Goal: Information Seeking & Learning: Learn about a topic

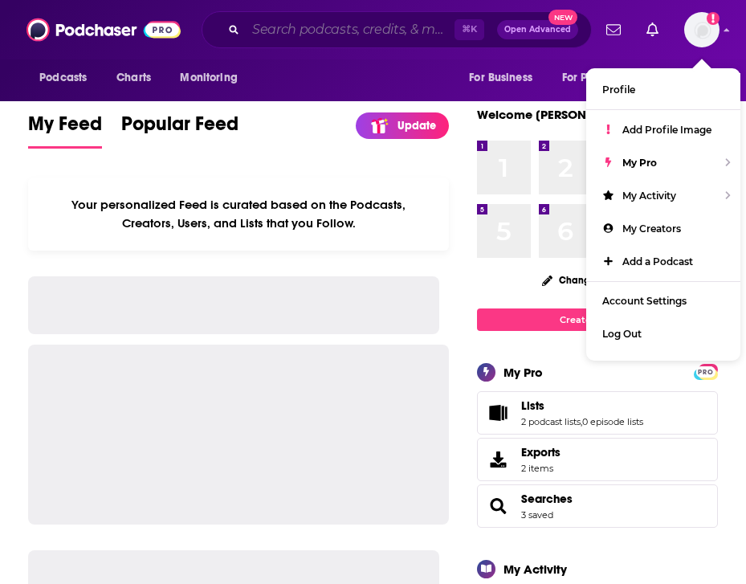
click at [351, 32] on input "Search podcasts, credits, & more..." at bounding box center [350, 30] width 209 height 26
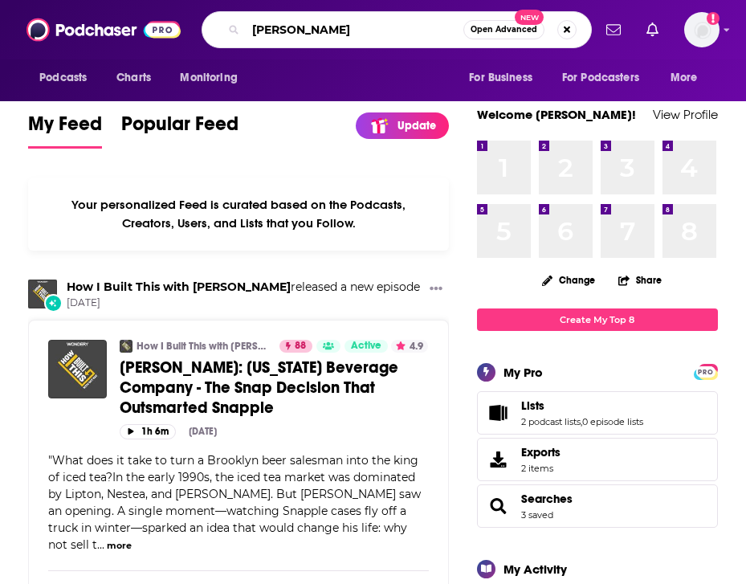
type input "[PERSON_NAME]"
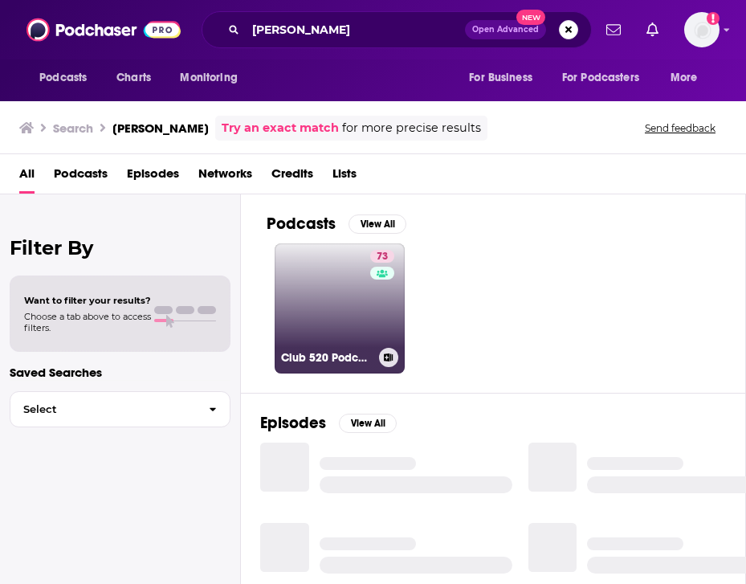
click at [331, 301] on link "73 Club 520 Podcast" at bounding box center [340, 308] width 130 height 130
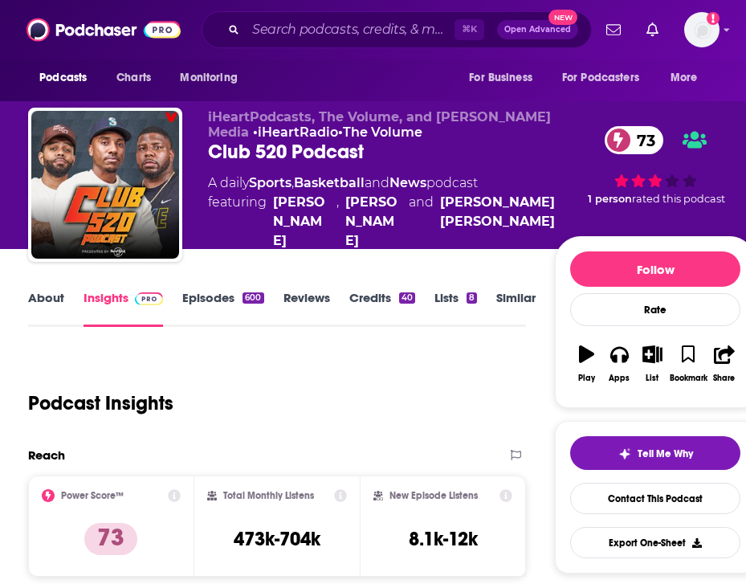
click at [508, 383] on div "Podcast Insights" at bounding box center [270, 394] width 485 height 82
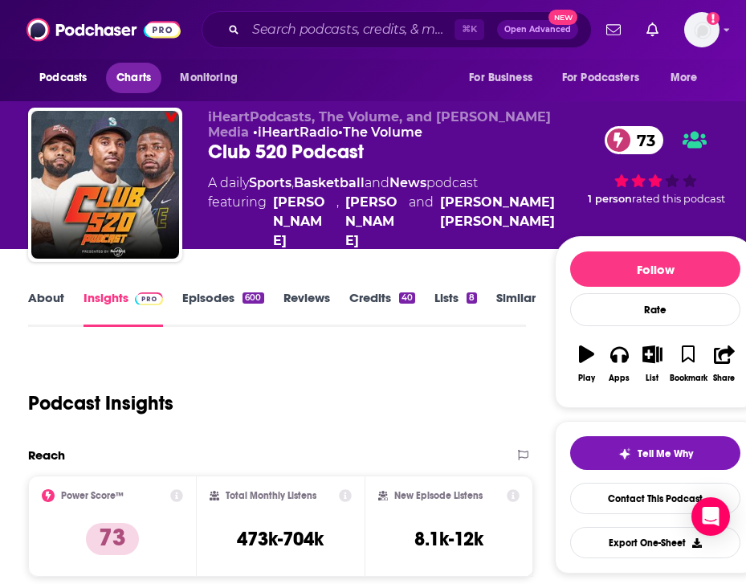
click at [145, 77] on span "Charts" at bounding box center [134, 78] width 35 height 22
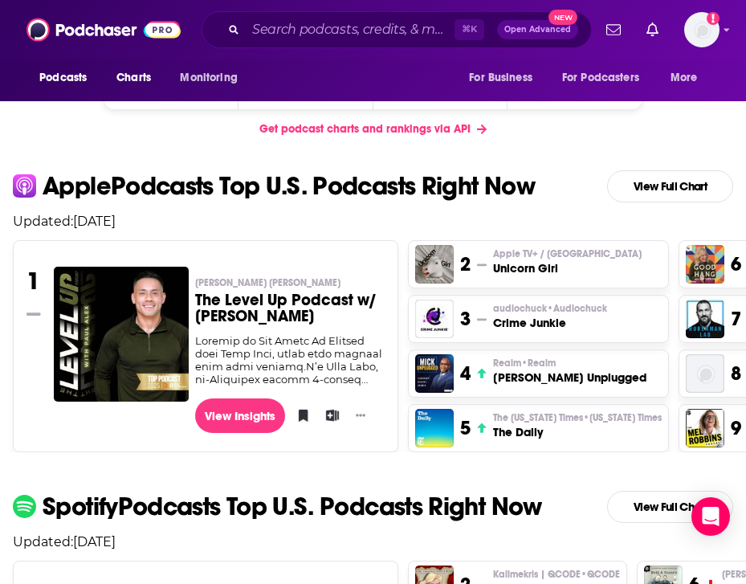
scroll to position [330, 0]
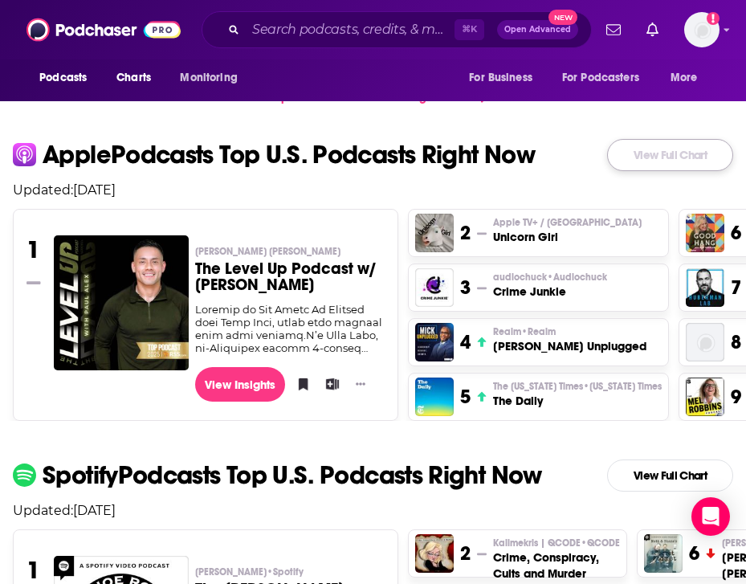
click at [670, 151] on link "View Full Chart" at bounding box center [670, 155] width 126 height 32
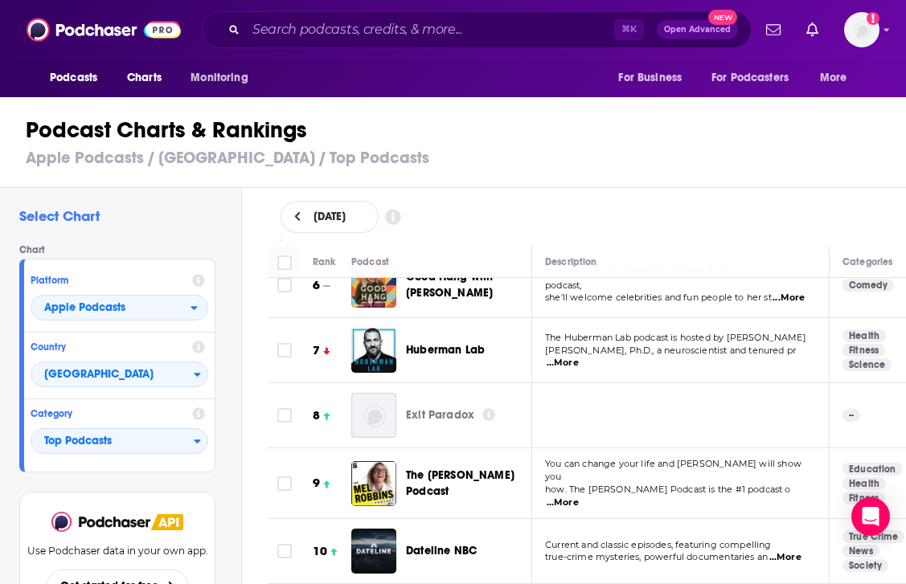
scroll to position [360, 0]
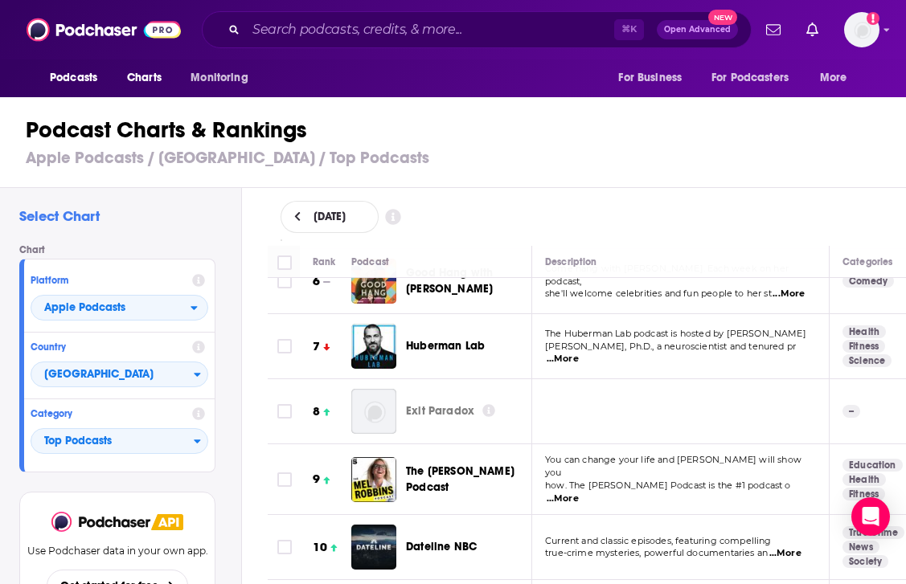
click at [554, 547] on p "true-crime mysteries, powerful documentaries an ...More" at bounding box center [680, 553] width 270 height 13
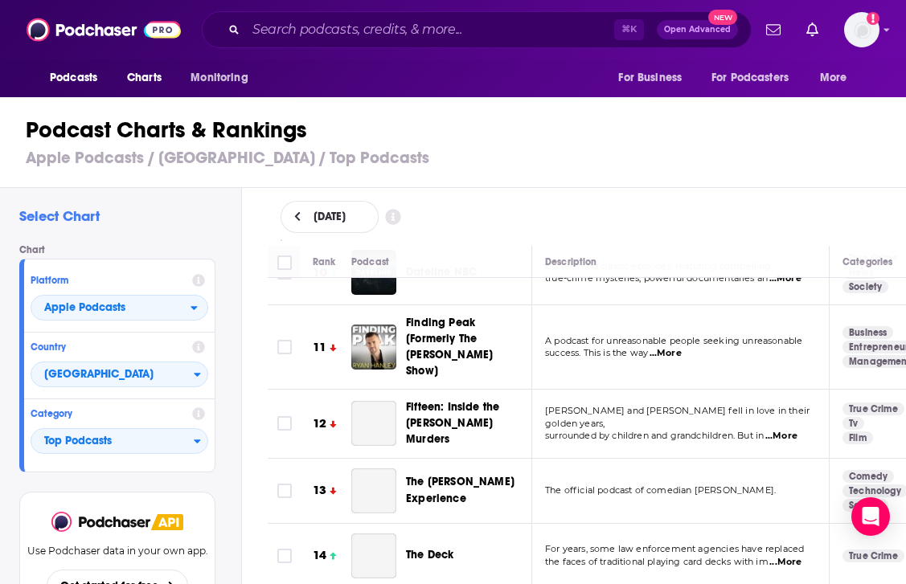
scroll to position [639, 0]
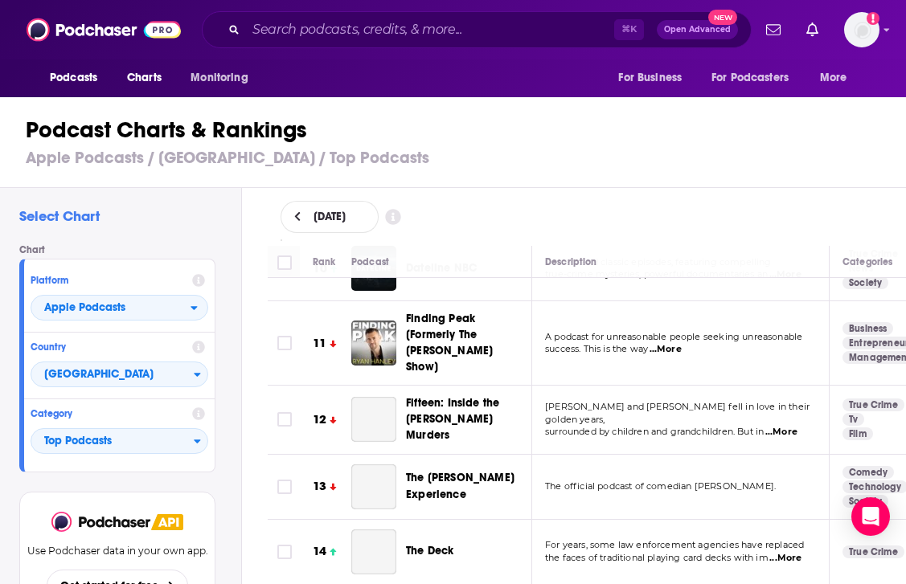
click at [675, 343] on span "...More" at bounding box center [665, 349] width 32 height 13
click at [545, 395] on div "Fifteen: Inside the [PERSON_NAME] Murders" at bounding box center [476, 419] width 140 height 48
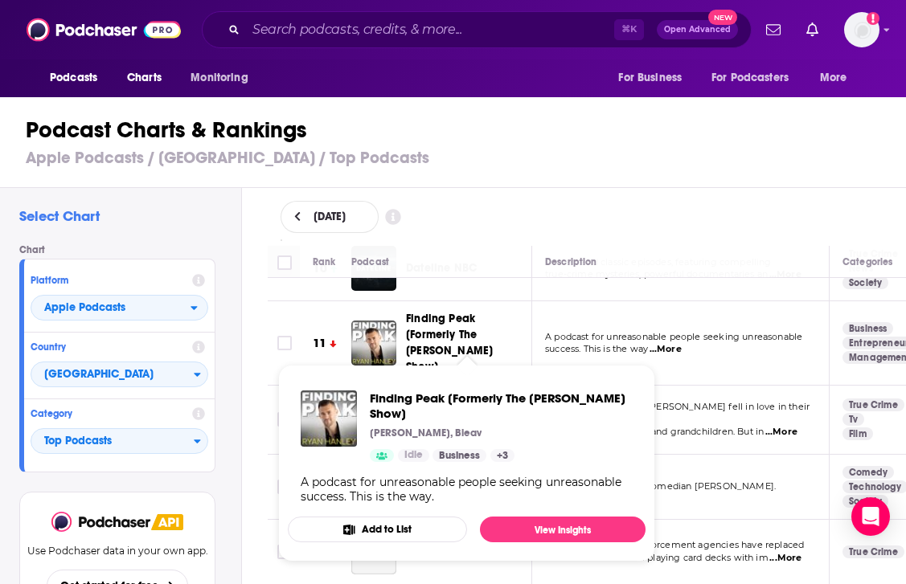
click at [464, 318] on span "Finding Peak [Formerly The [PERSON_NAME] Show]" at bounding box center [449, 343] width 87 height 62
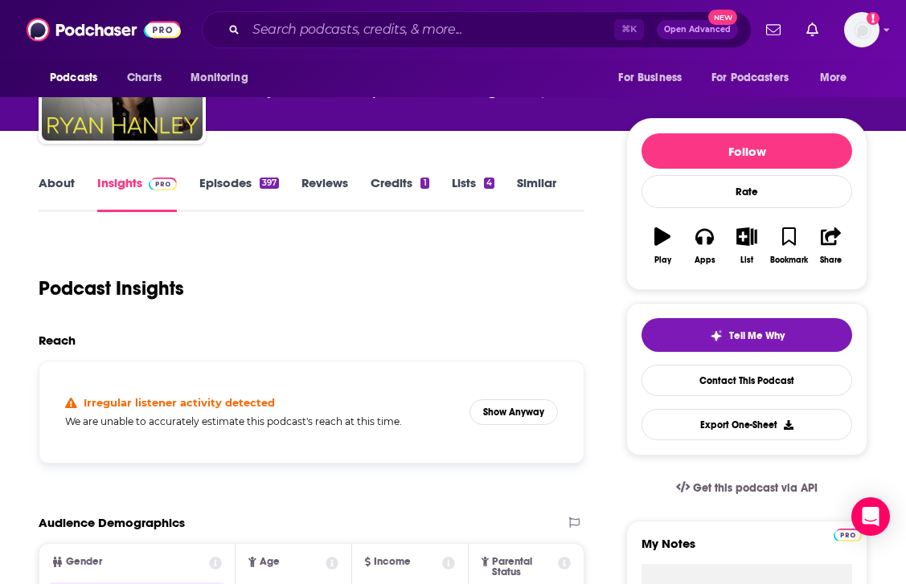
scroll to position [132, 0]
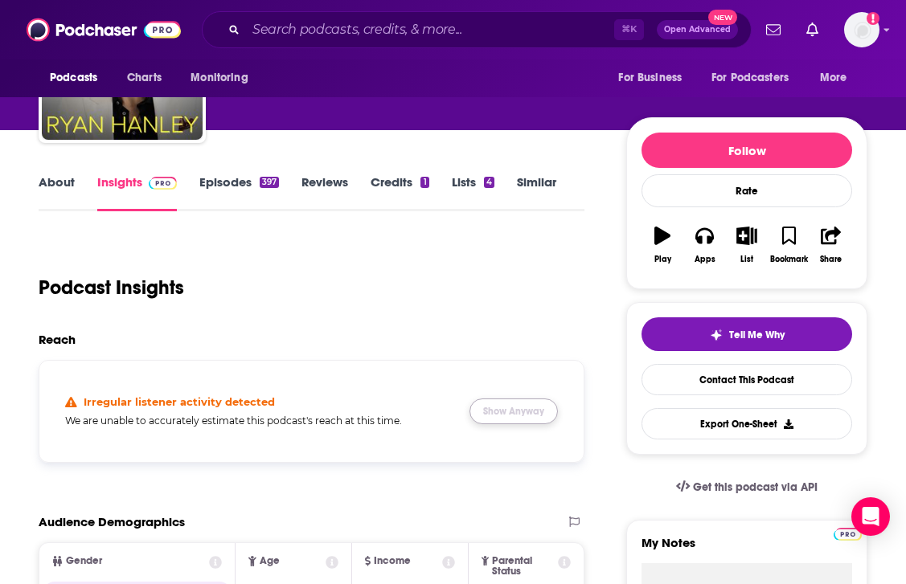
click at [534, 413] on button "Show Anyway" at bounding box center [513, 412] width 88 height 26
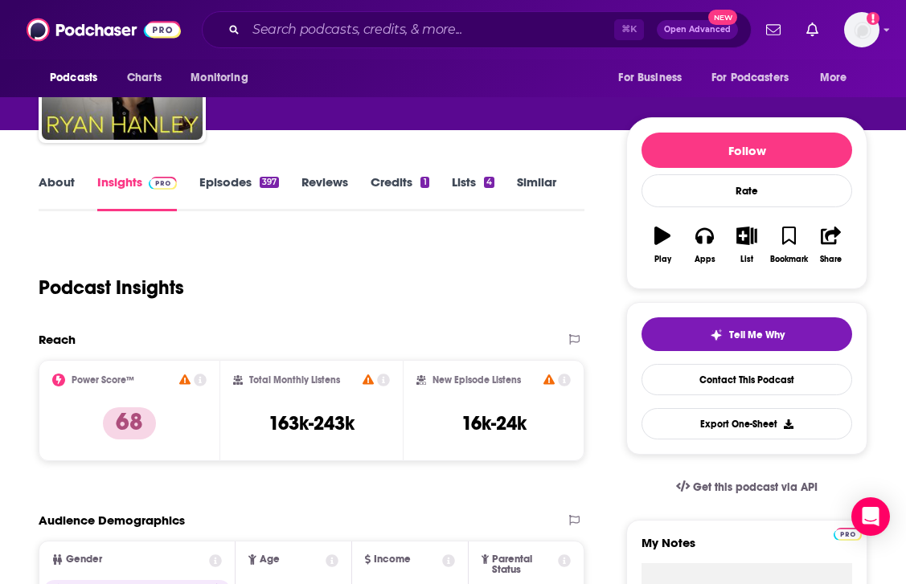
scroll to position [0, 0]
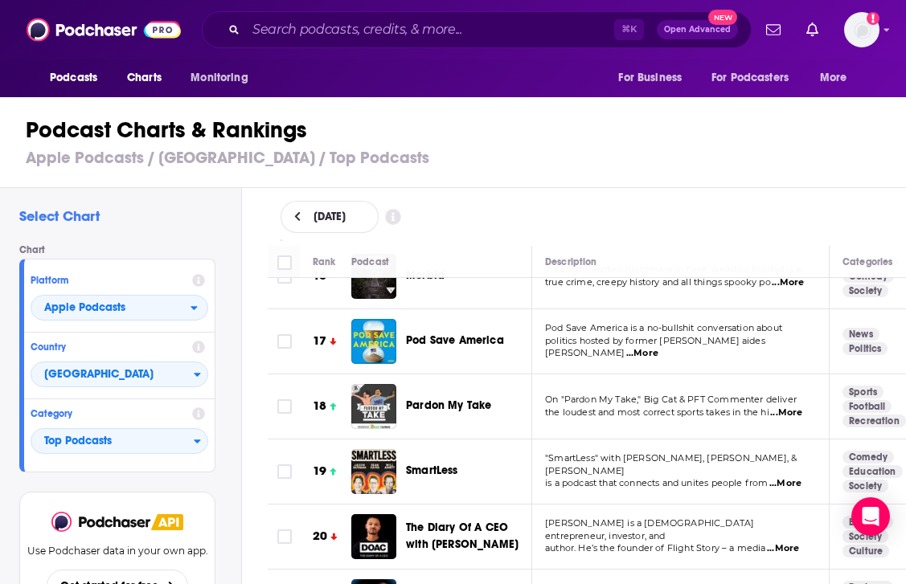
scroll to position [1042, 0]
